Goal: Use online tool/utility: Utilize a website feature to perform a specific function

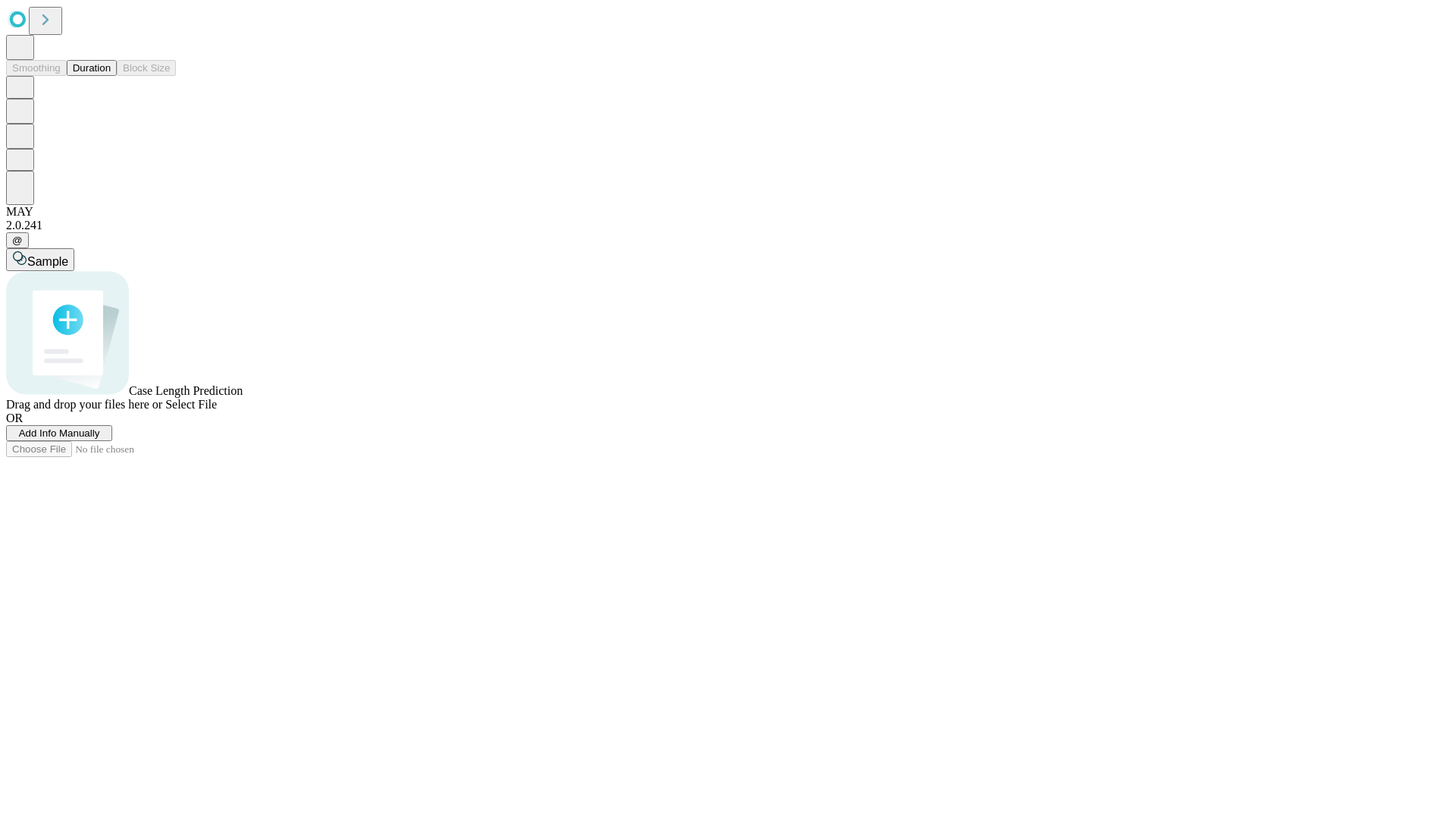
click at [111, 76] on button "Duration" at bounding box center [91, 68] width 50 height 16
click at [100, 439] on span "Add Info Manually" at bounding box center [60, 433] width 81 height 12
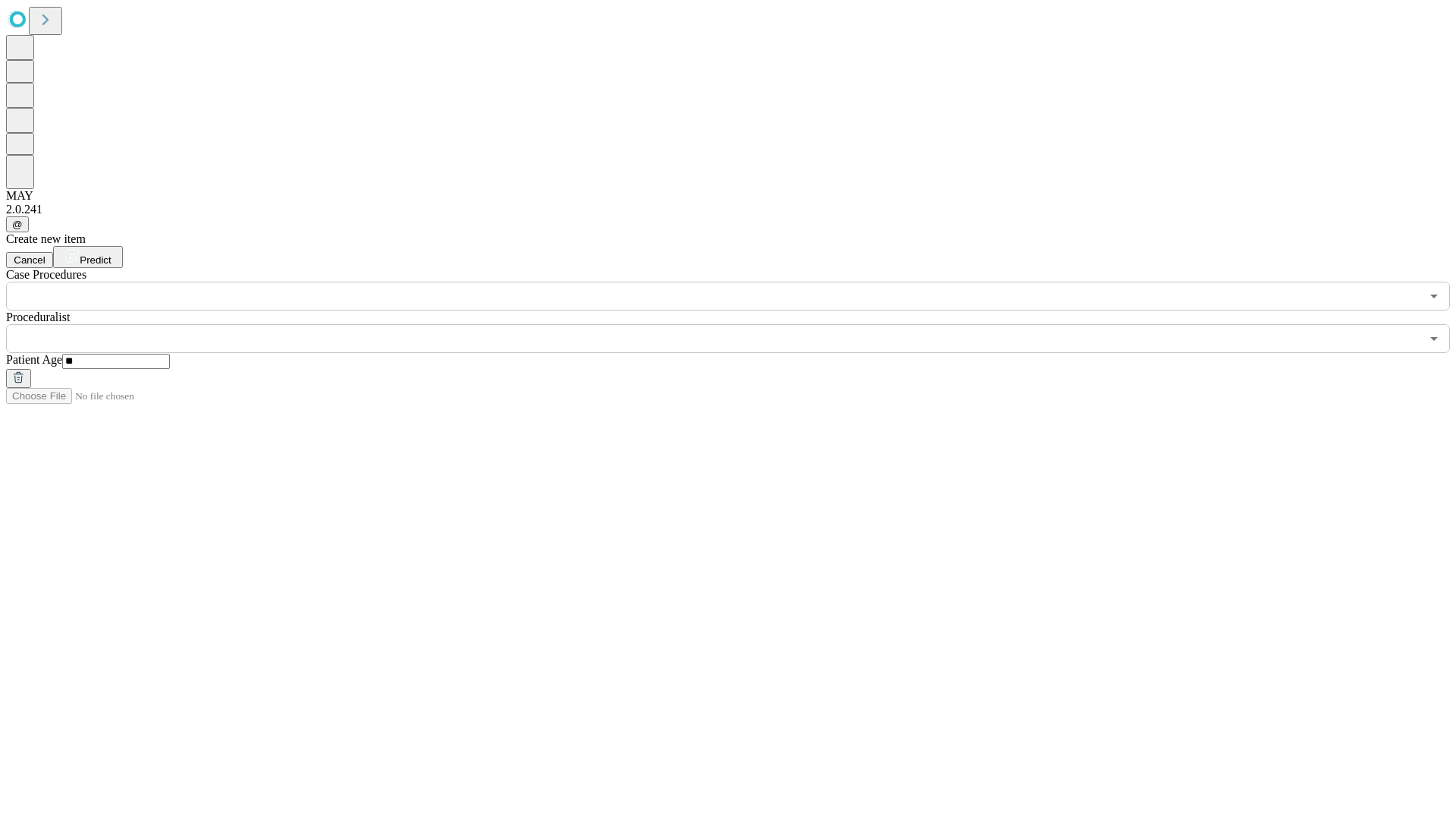
type input "**"
click at [738, 324] on input "text" at bounding box center [713, 339] width 1414 height 29
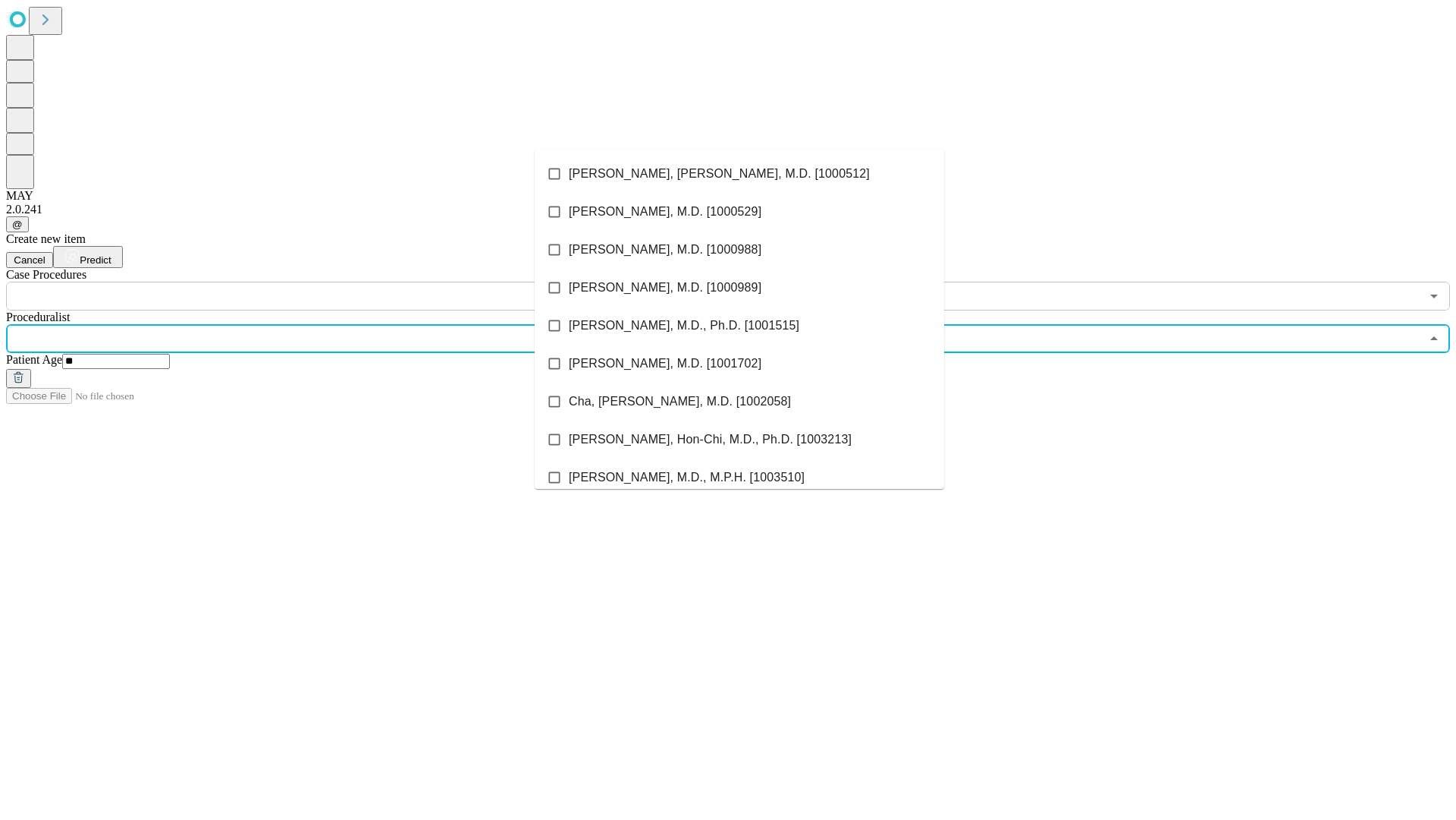
click at [739, 173] on li "[PERSON_NAME], [PERSON_NAME], M.D. [1000512]" at bounding box center [739, 173] width 410 height 38
click at [319, 282] on input "text" at bounding box center [713, 296] width 1414 height 29
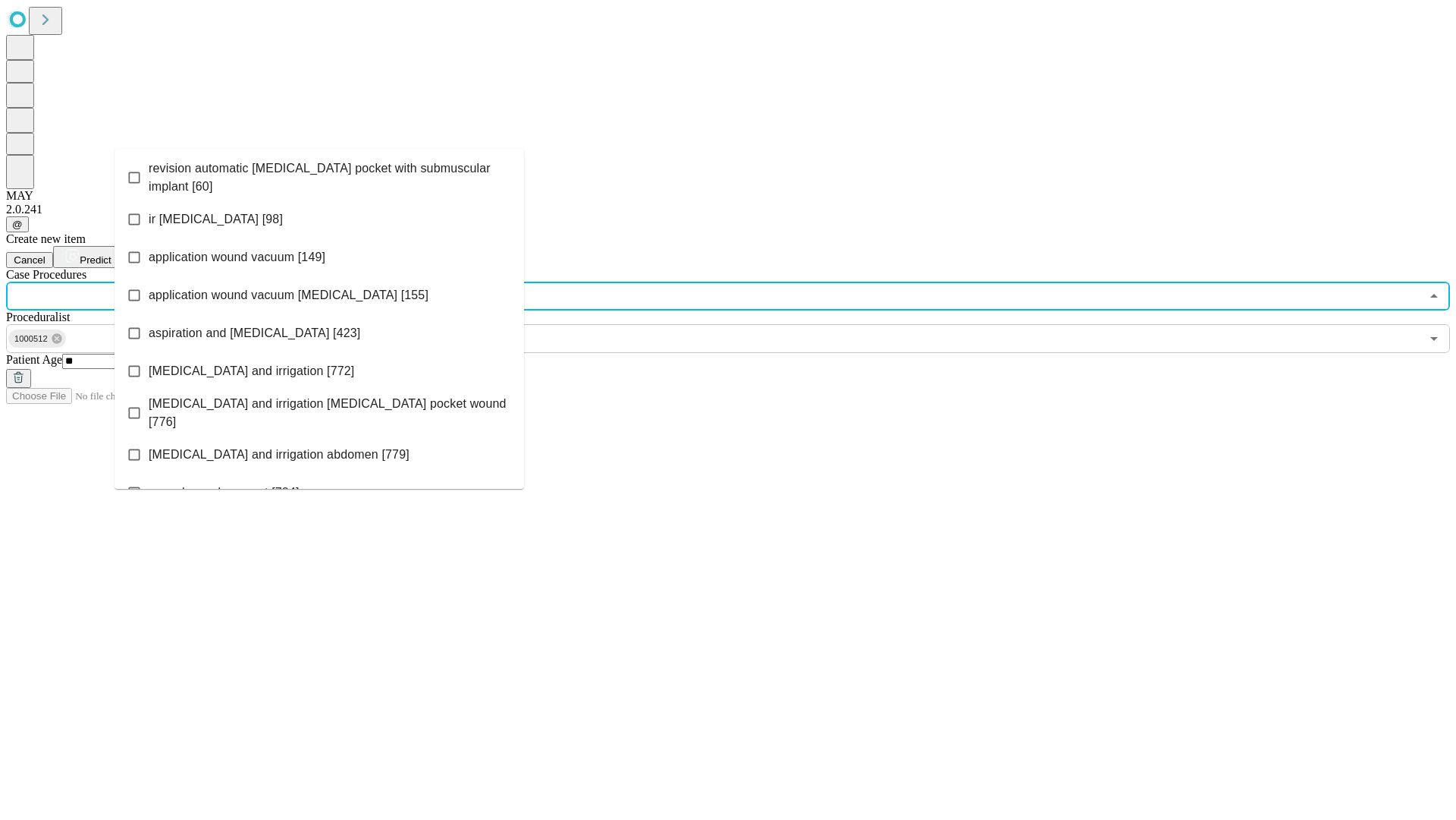
click at [320, 173] on span "revision automatic [MEDICAL_DATA] pocket with submuscular implant [60]" at bounding box center [330, 177] width 364 height 36
click at [111, 255] on span "Predict" at bounding box center [95, 260] width 31 height 12
